Goal: Task Accomplishment & Management: Use online tool/utility

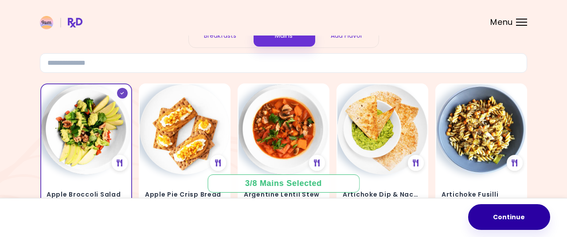
scroll to position [89, 0]
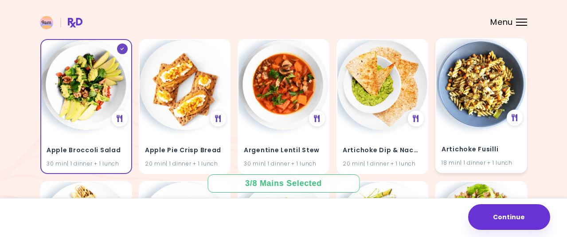
click at [481, 154] on h4 "Artichoke Fusilli" at bounding box center [481, 149] width 79 height 14
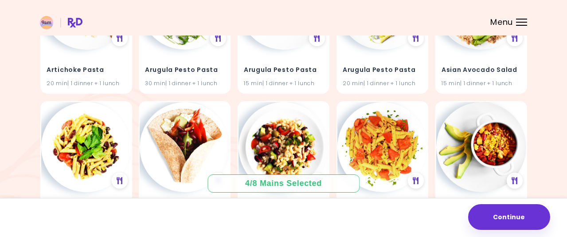
scroll to position [399, 0]
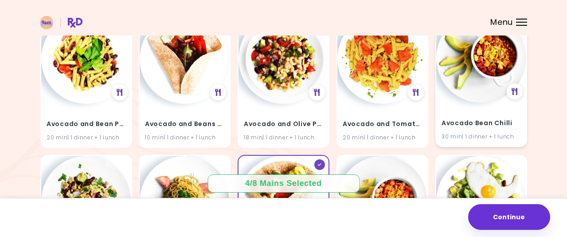
click at [470, 88] on img at bounding box center [481, 58] width 90 height 90
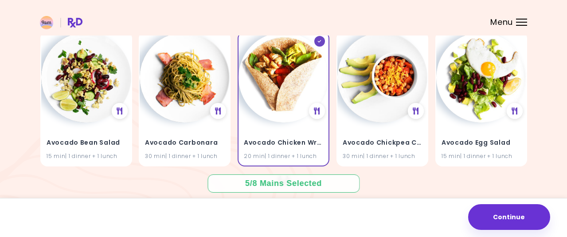
scroll to position [532, 0]
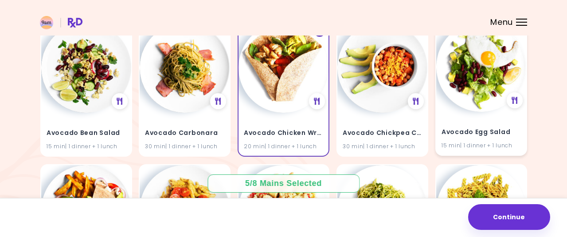
click at [452, 141] on div "15 min | 1 dinner + 1 lunch" at bounding box center [481, 145] width 79 height 8
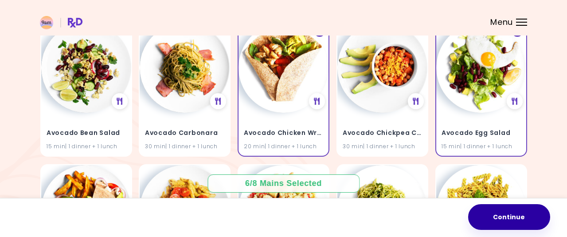
click at [494, 218] on button "Continue" at bounding box center [509, 217] width 82 height 26
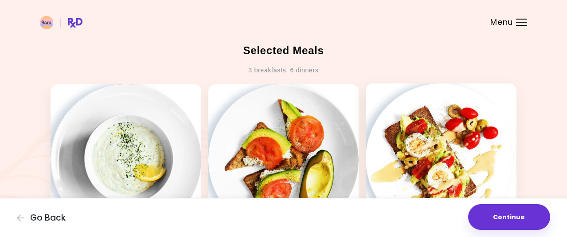
scroll to position [89, 0]
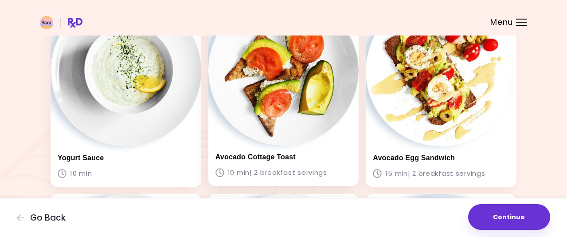
drag, startPoint x: 297, startPoint y: 168, endPoint x: 303, endPoint y: 168, distance: 6.2
click at [296, 168] on p "10 min | 2 breakfast servings" at bounding box center [283, 172] width 137 height 12
